Goal: Transaction & Acquisition: Obtain resource

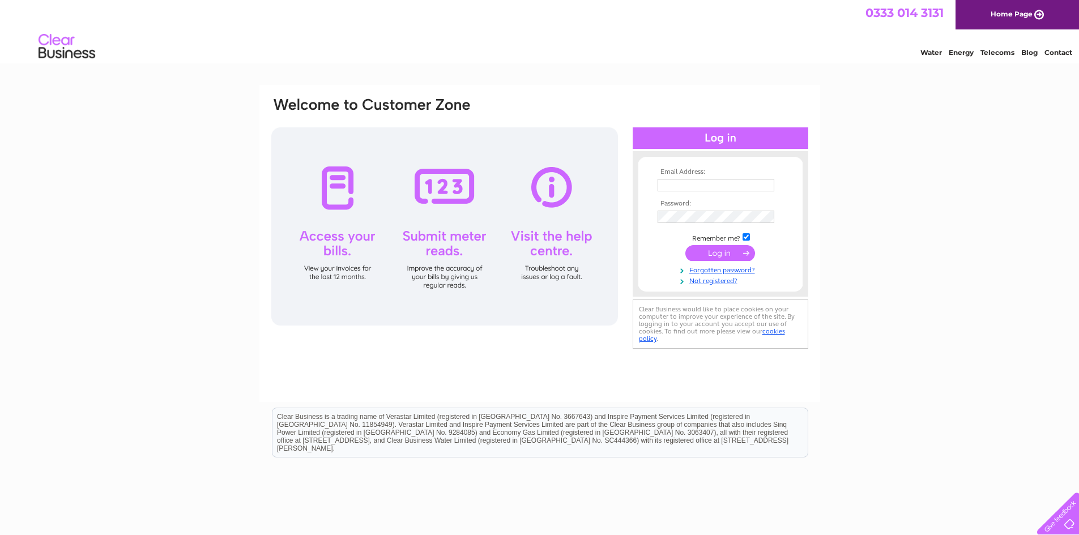
type input "george.thomson@yorsipp.com"
click at [719, 248] on input "submit" at bounding box center [720, 253] width 70 height 16
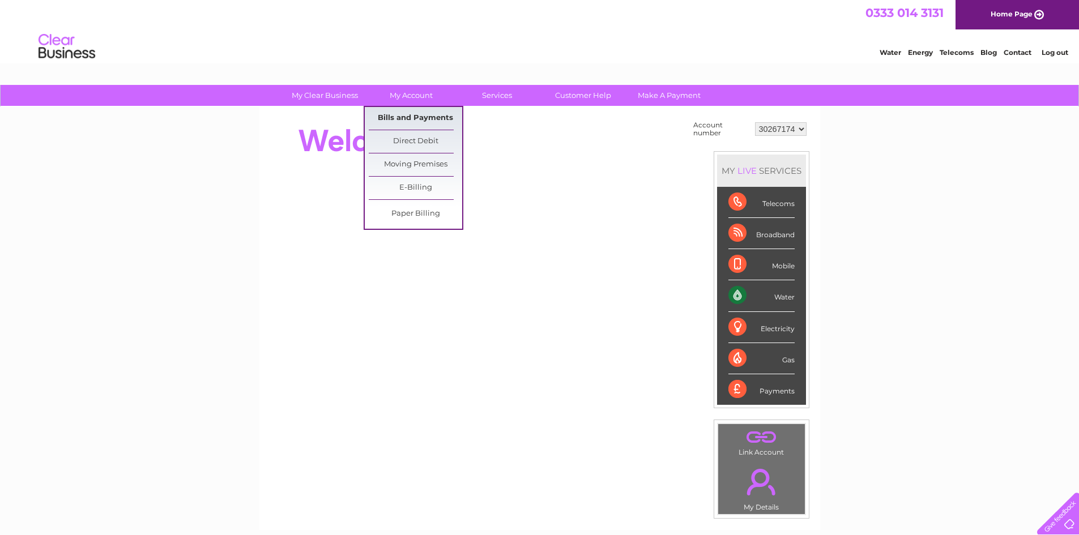
click at [427, 116] on link "Bills and Payments" at bounding box center [415, 118] width 93 height 23
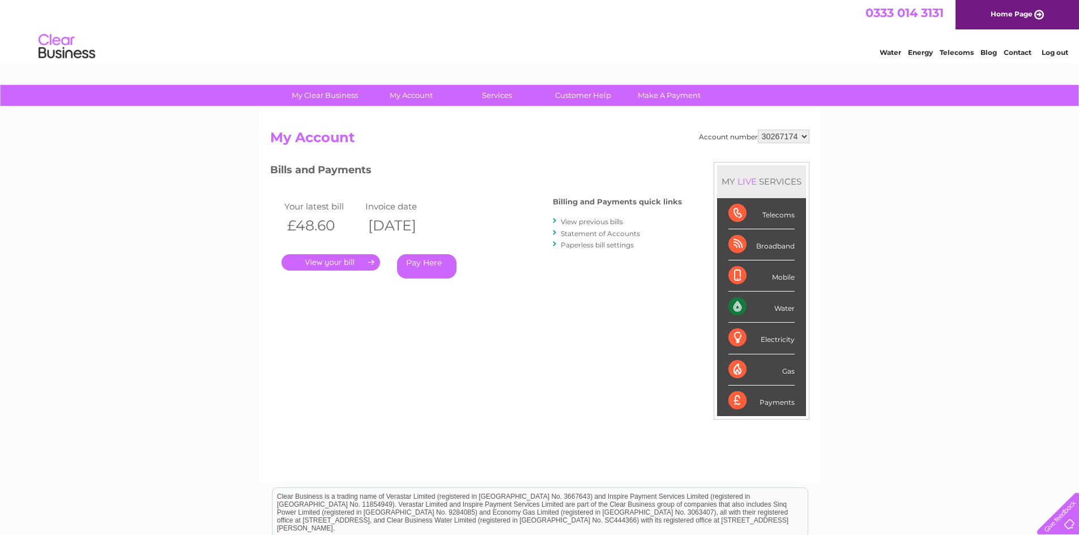
click at [345, 262] on link "." at bounding box center [331, 262] width 99 height 16
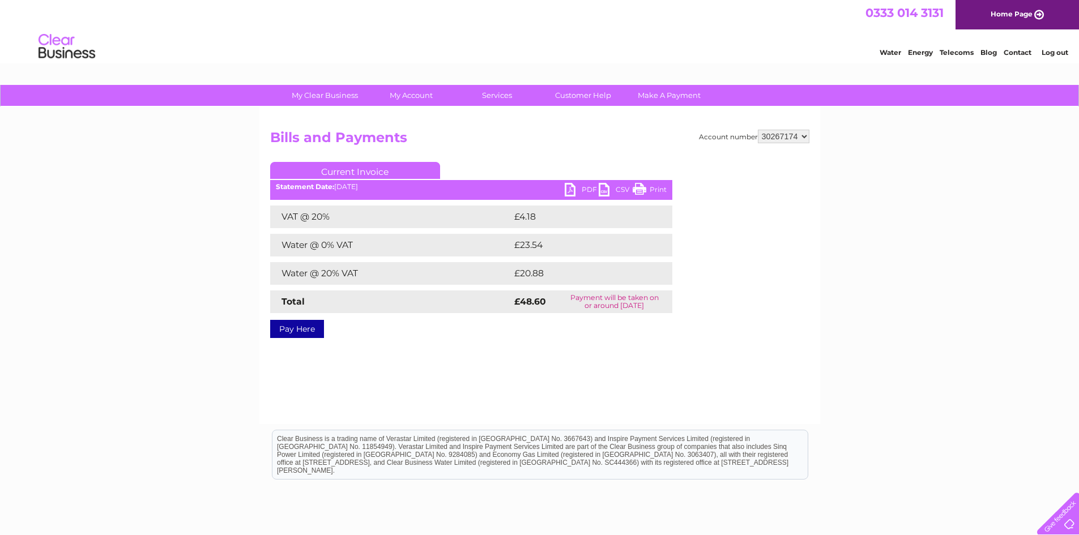
click at [581, 186] on link "PDF" at bounding box center [582, 191] width 34 height 16
click at [782, 131] on select "30267174 30285561" at bounding box center [784, 137] width 52 height 14
select select "30285561"
click at [758, 130] on select "30267174 30285561" at bounding box center [784, 137] width 52 height 14
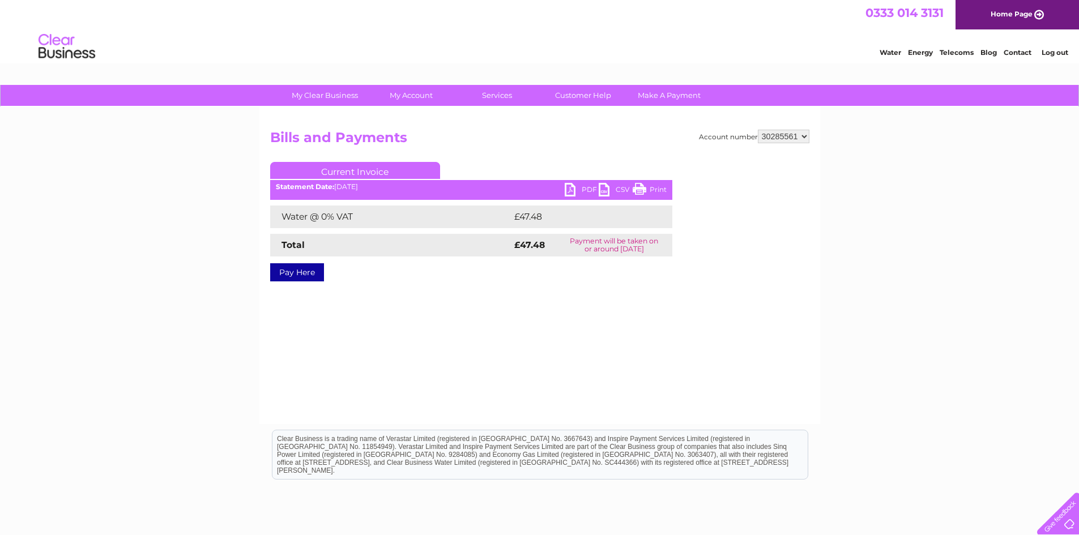
click at [581, 192] on link "PDF" at bounding box center [582, 191] width 34 height 16
click at [768, 138] on select "30267174 30285561" at bounding box center [784, 137] width 52 height 14
select select "30267174"
click at [758, 130] on select "30267174 30285561" at bounding box center [784, 137] width 52 height 14
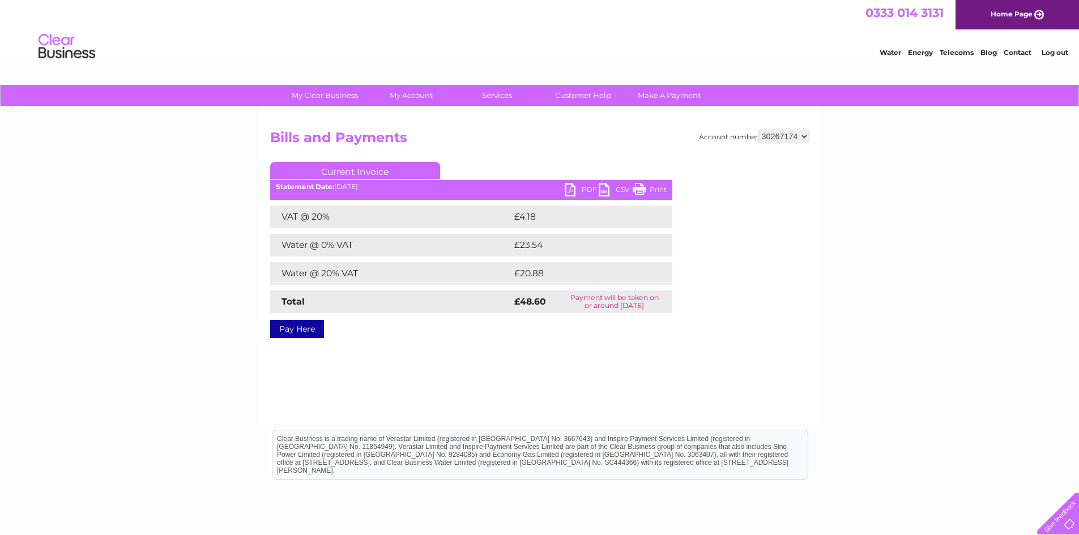
click at [580, 192] on link "PDF" at bounding box center [582, 191] width 34 height 16
drag, startPoint x: 794, startPoint y: 413, endPoint x: 253, endPoint y: 134, distance: 608.6
click at [253, 134] on div "My Clear Business Login Details My Details My Preferences Link Account My Accou…" at bounding box center [539, 351] width 1079 height 533
click at [460, 140] on h2 "Bills and Payments" at bounding box center [539, 141] width 539 height 22
